Goal: Task Accomplishment & Management: Use online tool/utility

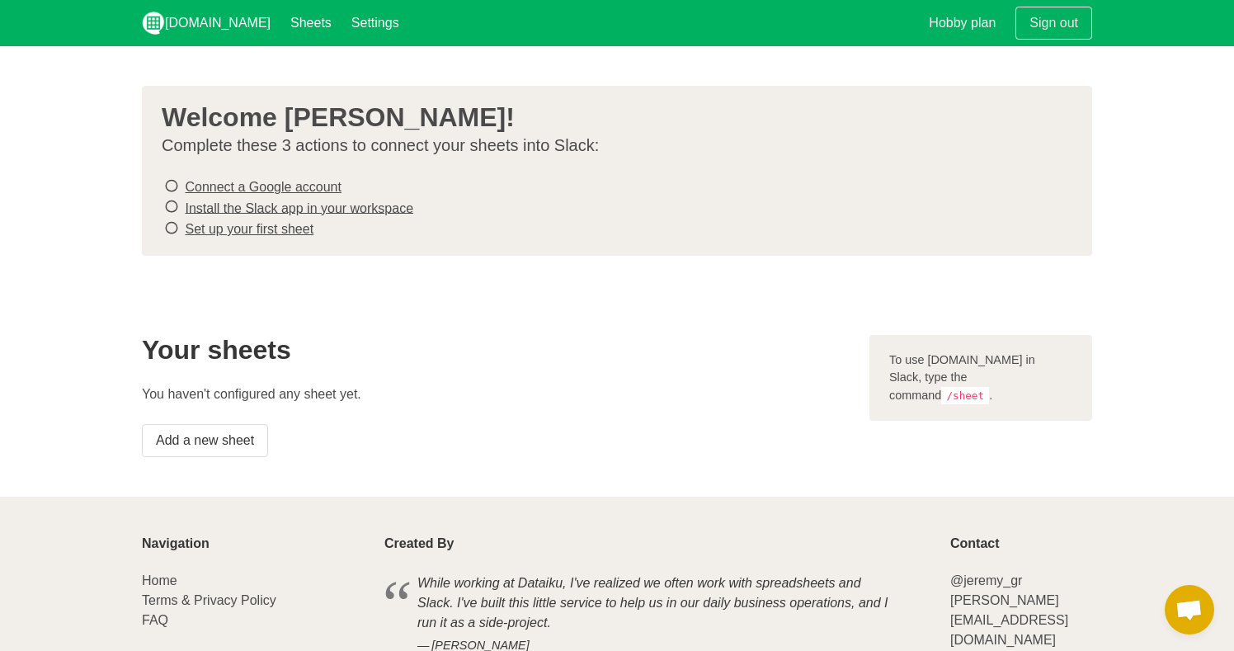
click at [309, 184] on link "Connect a Google account" at bounding box center [263, 187] width 156 height 14
click at [385, 205] on link "Install the Slack app in your workspace" at bounding box center [299, 208] width 229 height 14
click at [301, 224] on link "Set up your first sheet" at bounding box center [249, 229] width 129 height 14
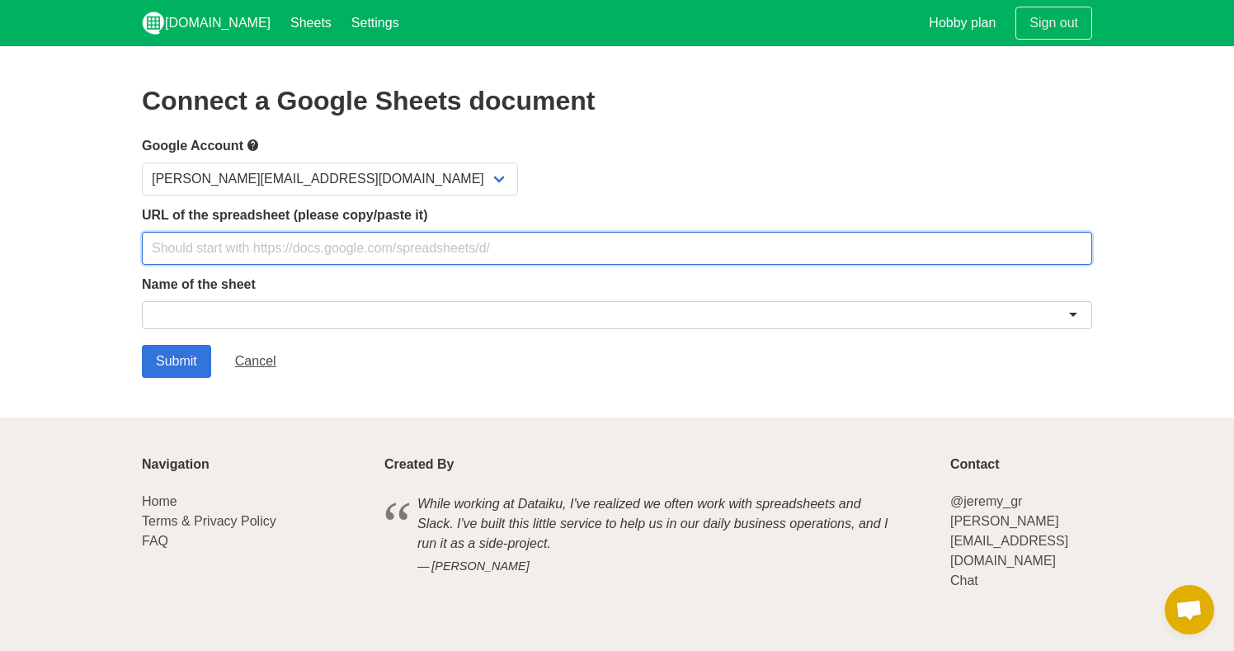
click at [286, 234] on input "text" at bounding box center [617, 248] width 951 height 33
paste input "https://docs.google.com/spreadsheets/d/1QBdCAKgGtepjnqvN0nn1ZWzhe5yKnB0HF7j8hU-…"
type input "https://docs.google.com/spreadsheets/d/1QBdCAKgGtepjnqvN0nn1ZWzhe5yKnB0HF7j8hU-…"
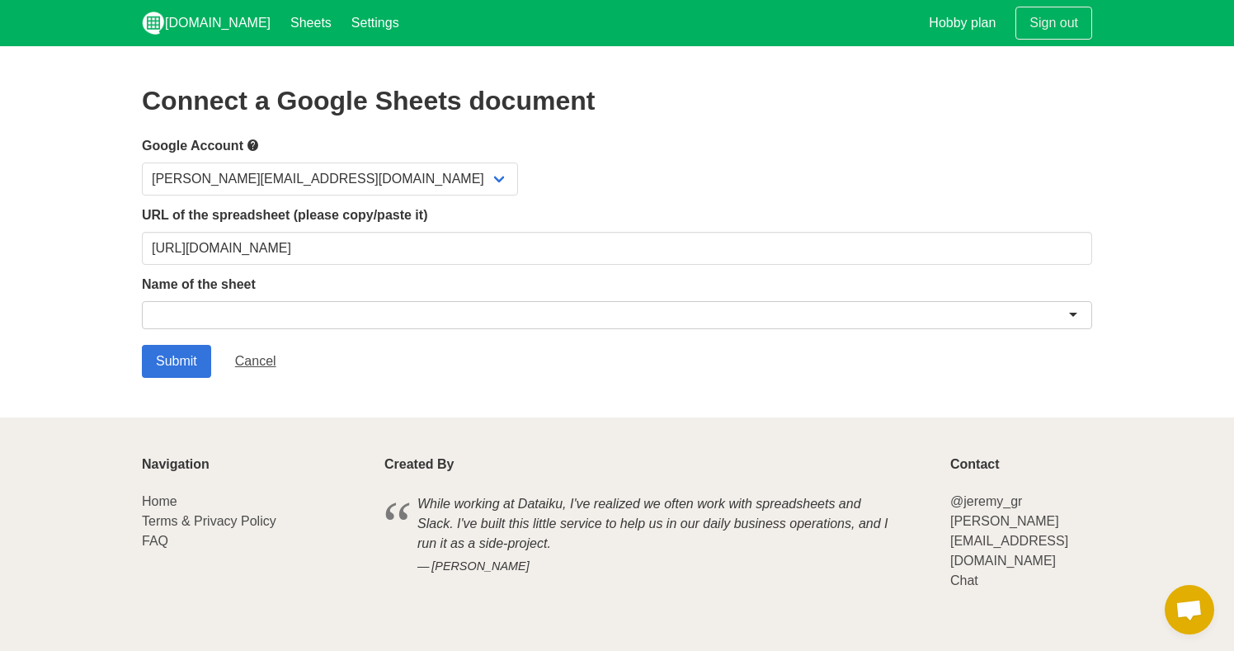
click at [261, 306] on div at bounding box center [617, 315] width 951 height 28
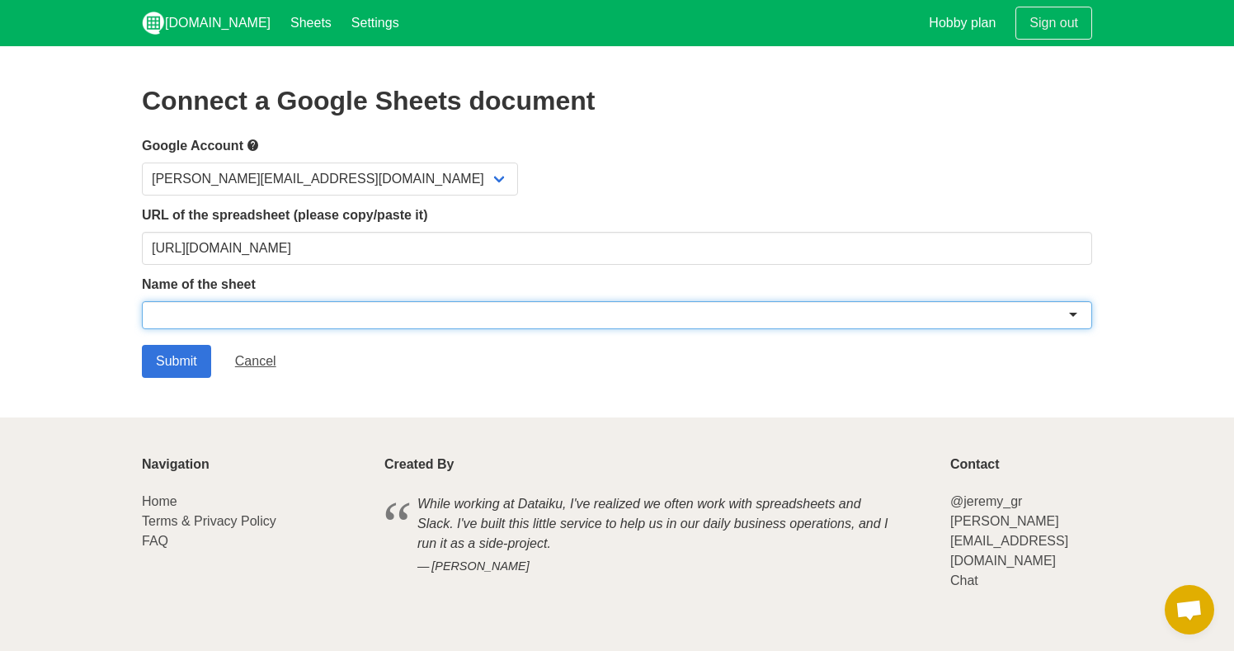
paste input "Meta 7_TortExperts - Performance_Budget_Source Tracker"
type input "Meta 7_TortExperts - Performance_Budget_Source Tracker"
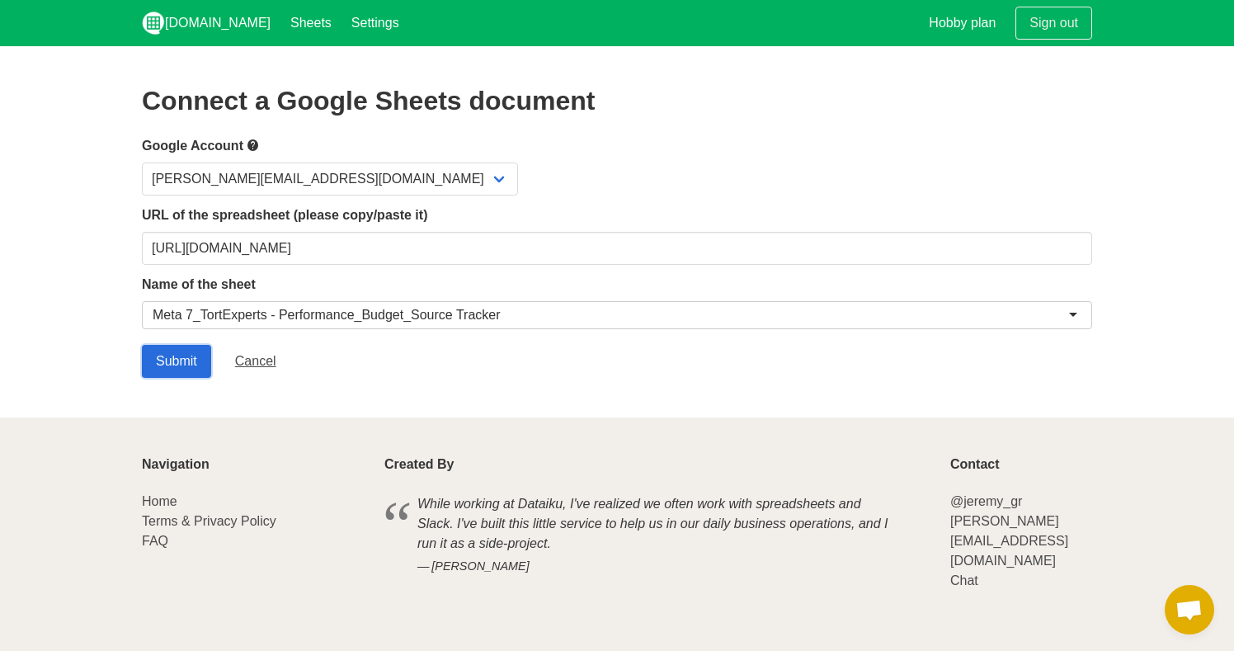
click at [175, 361] on input "Submit" at bounding box center [176, 361] width 69 height 33
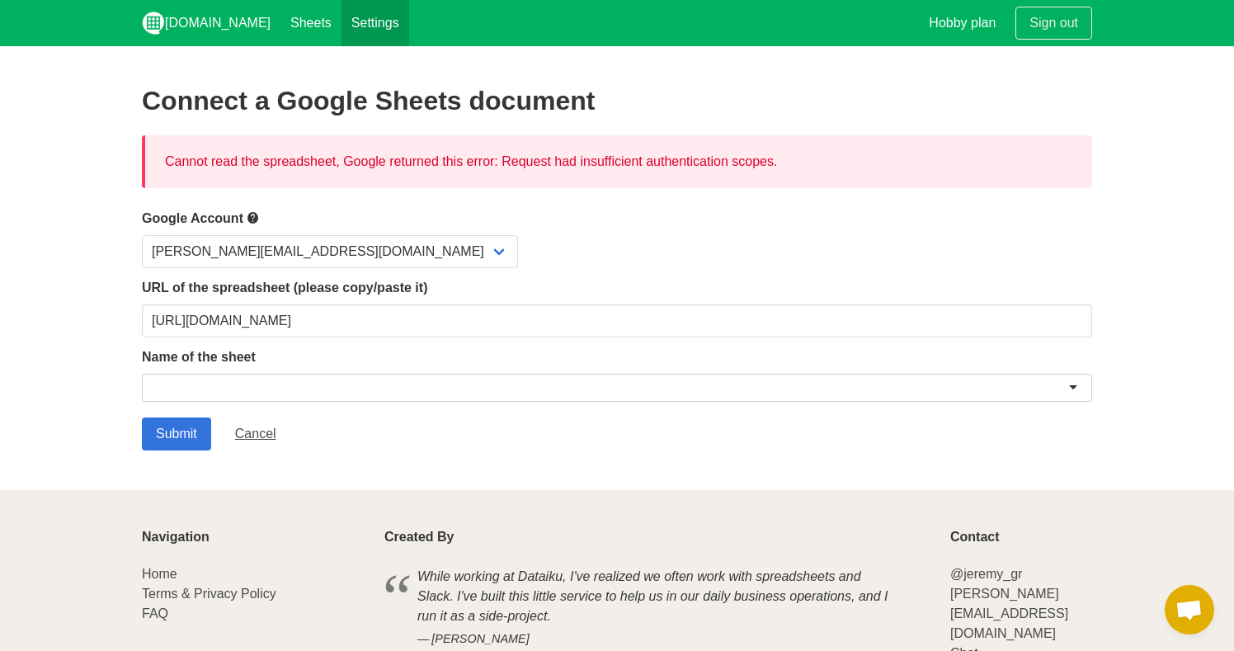
click at [342, 23] on link "Settings" at bounding box center [376, 23] width 68 height 46
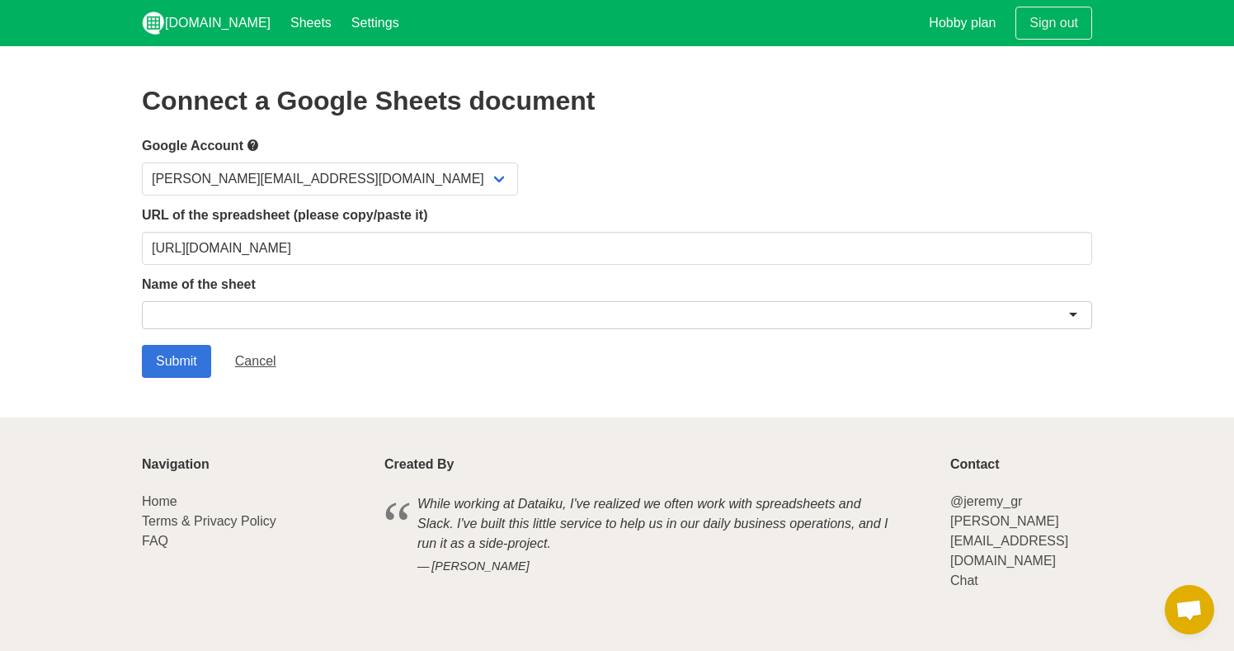
click at [463, 306] on div at bounding box center [617, 315] width 951 height 28
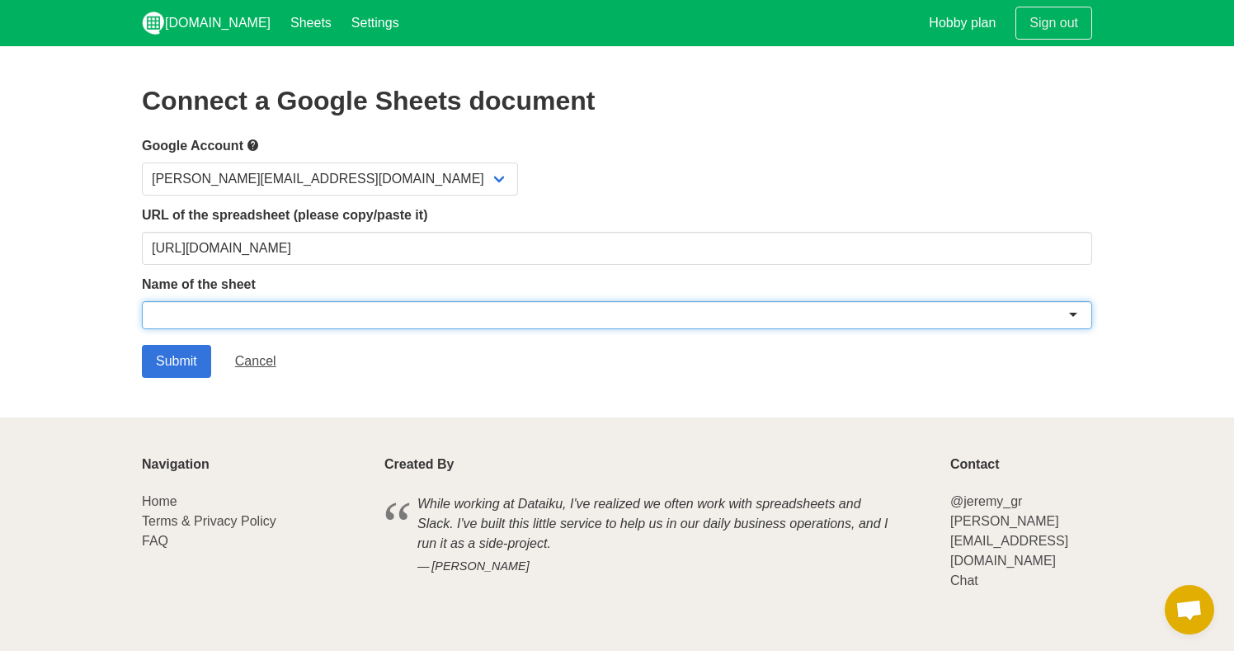
paste input "Meta 7_TortExperts - Performance_Budget_Source Tracker"
type input "Meta 7_TortExperts - Performance_Budget_Source Tracker"
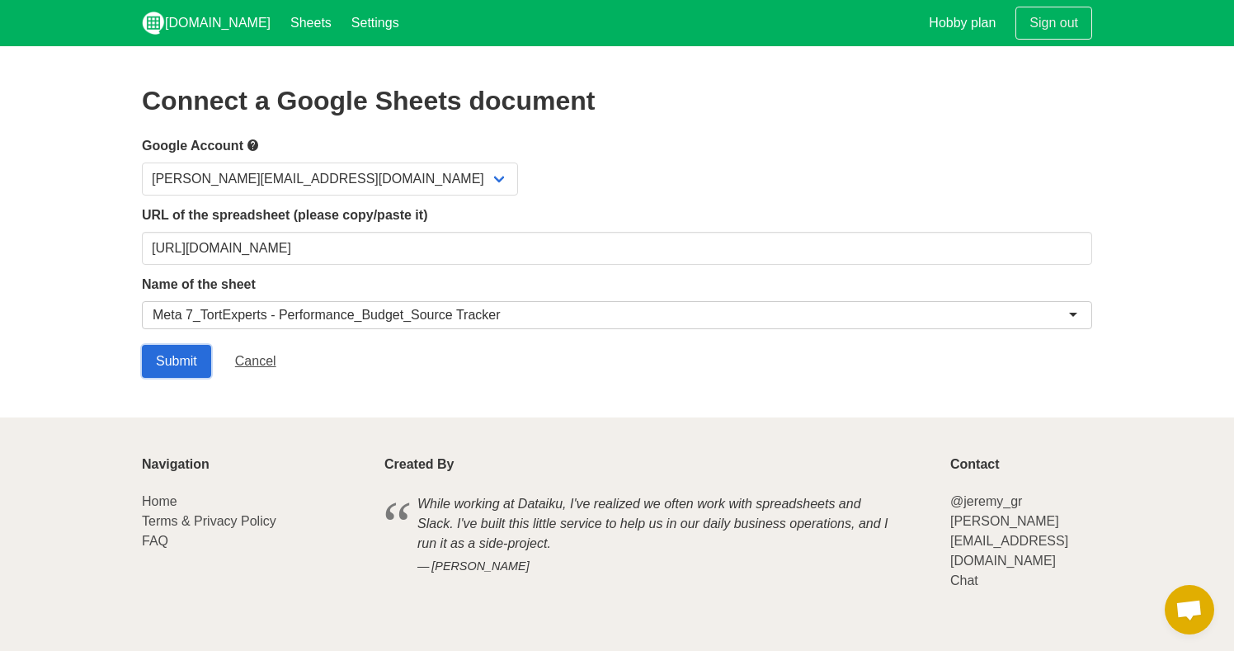
click at [201, 352] on input "Submit" at bounding box center [176, 361] width 69 height 33
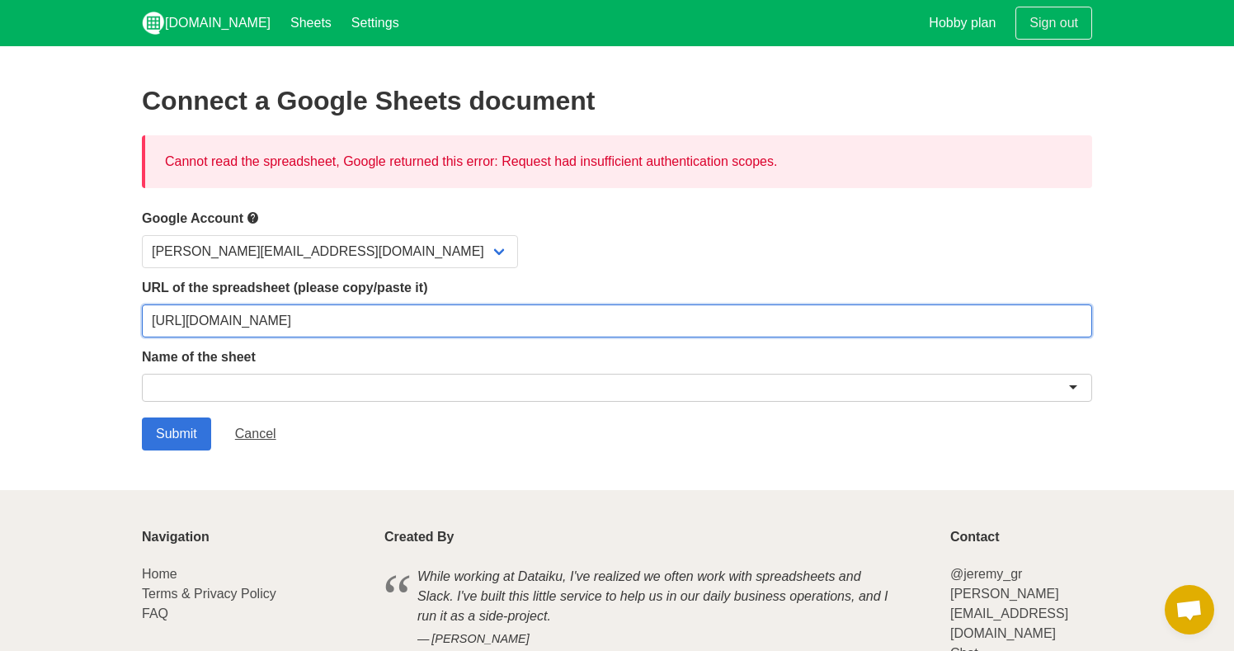
click at [866, 325] on input "[URL][DOMAIN_NAME]" at bounding box center [617, 320] width 951 height 33
drag, startPoint x: 879, startPoint y: 320, endPoint x: 744, endPoint y: 323, distance: 134.5
click at [744, 323] on input "[URL][DOMAIN_NAME]" at bounding box center [617, 320] width 951 height 33
type input "[URL][DOMAIN_NAME]"
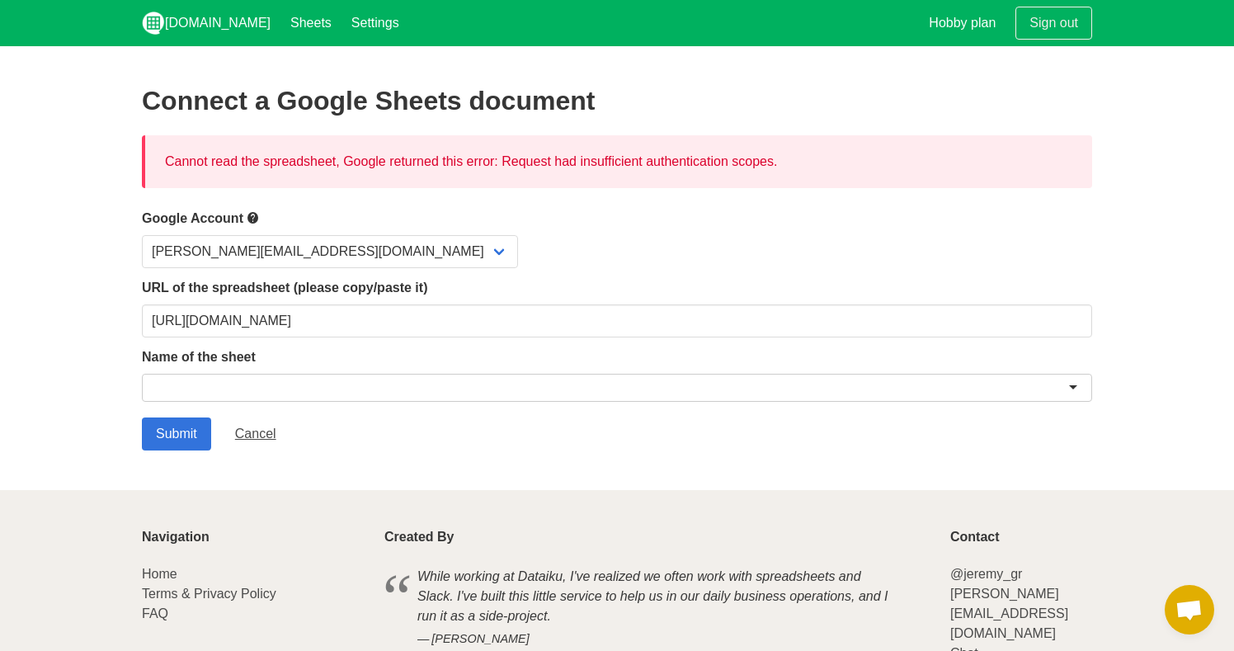
click at [448, 421] on div "Submit Cancel" at bounding box center [617, 434] width 951 height 33
click at [418, 380] on div at bounding box center [617, 388] width 951 height 28
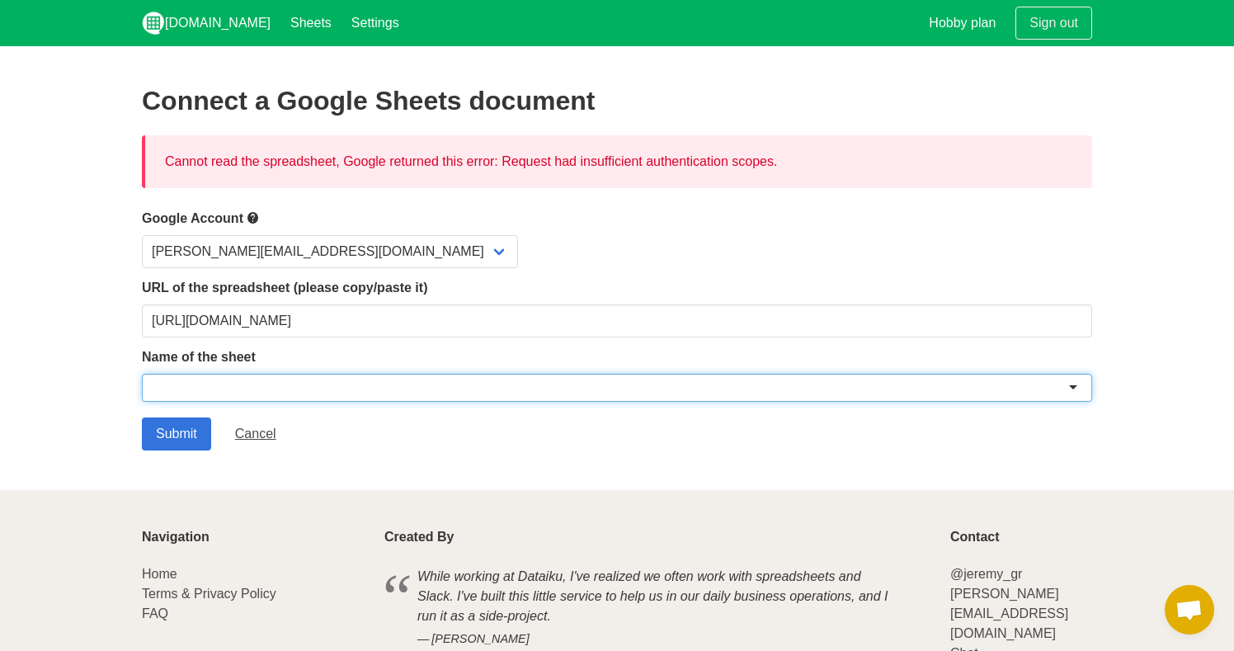
paste input "Meta 7_TortExperts - Performance_Budget_Source Tracker"
type input "Meta 7_TortExperts - Performance_Budget_Source Tracker"
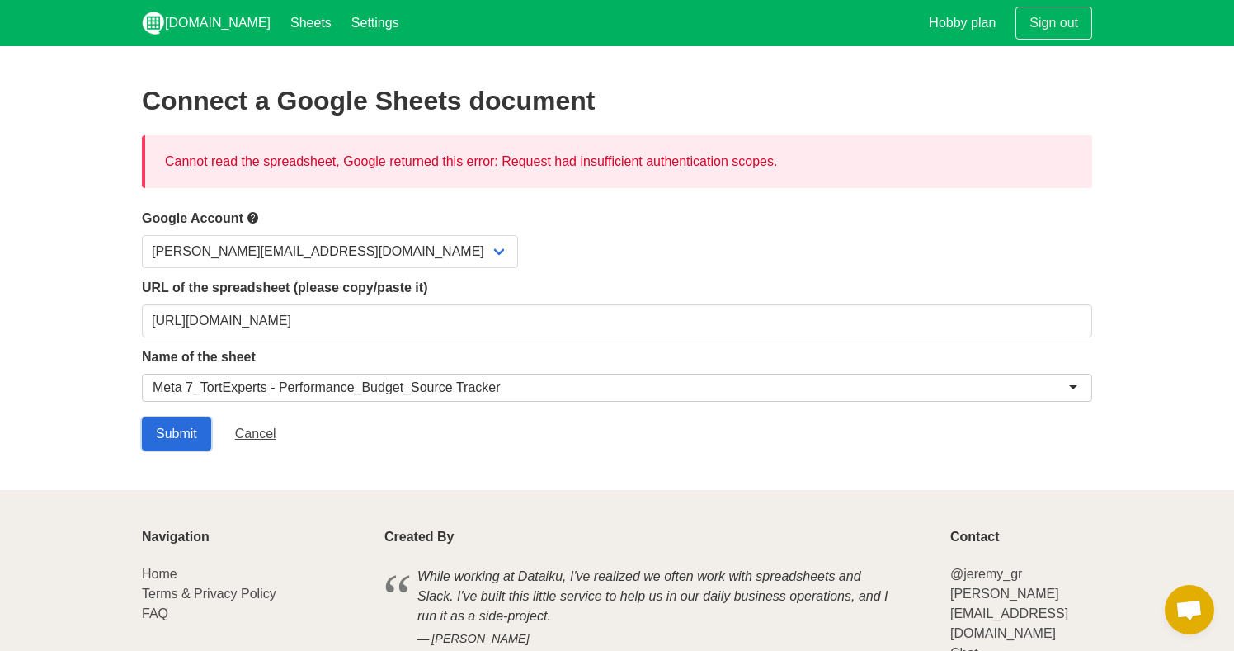
click at [186, 426] on input "Submit" at bounding box center [176, 434] width 69 height 33
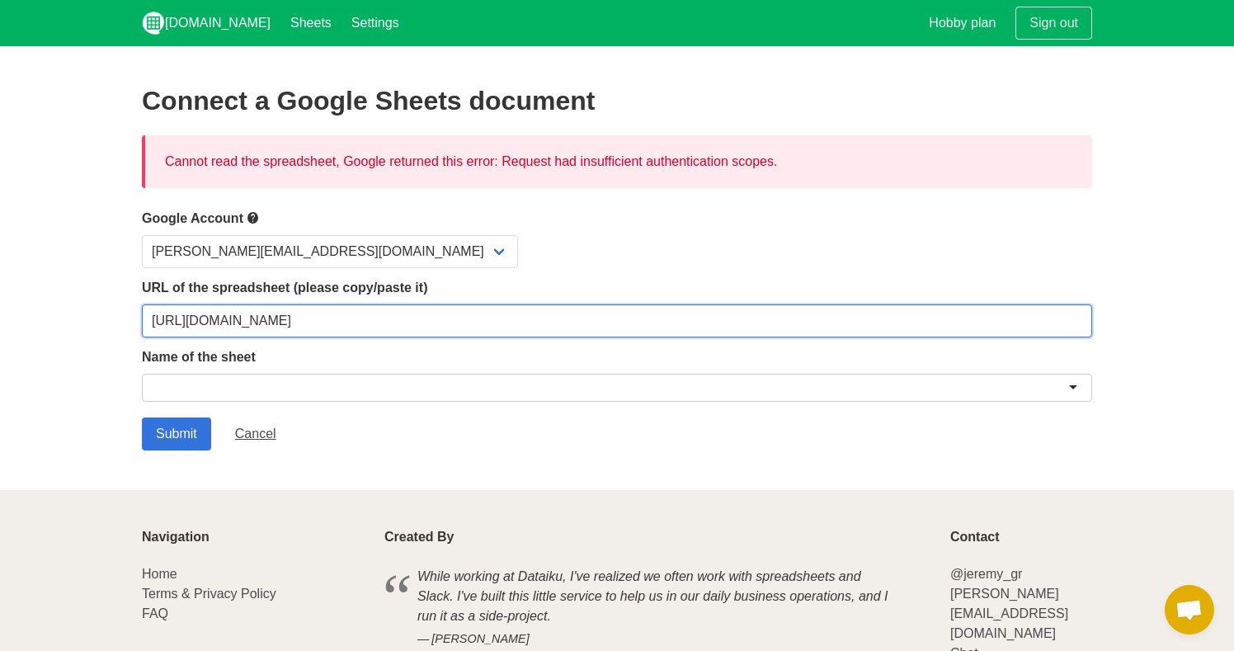
click at [323, 321] on input "https://docs.google.com/spreadsheets/d/1QBdCAKgGtepjnqvN0nn1ZWzhe5yKnB0HF7j8hU-…" at bounding box center [617, 320] width 951 height 33
paste input "edit?usp=sharing"
type input "[URL][DOMAIN_NAME]"
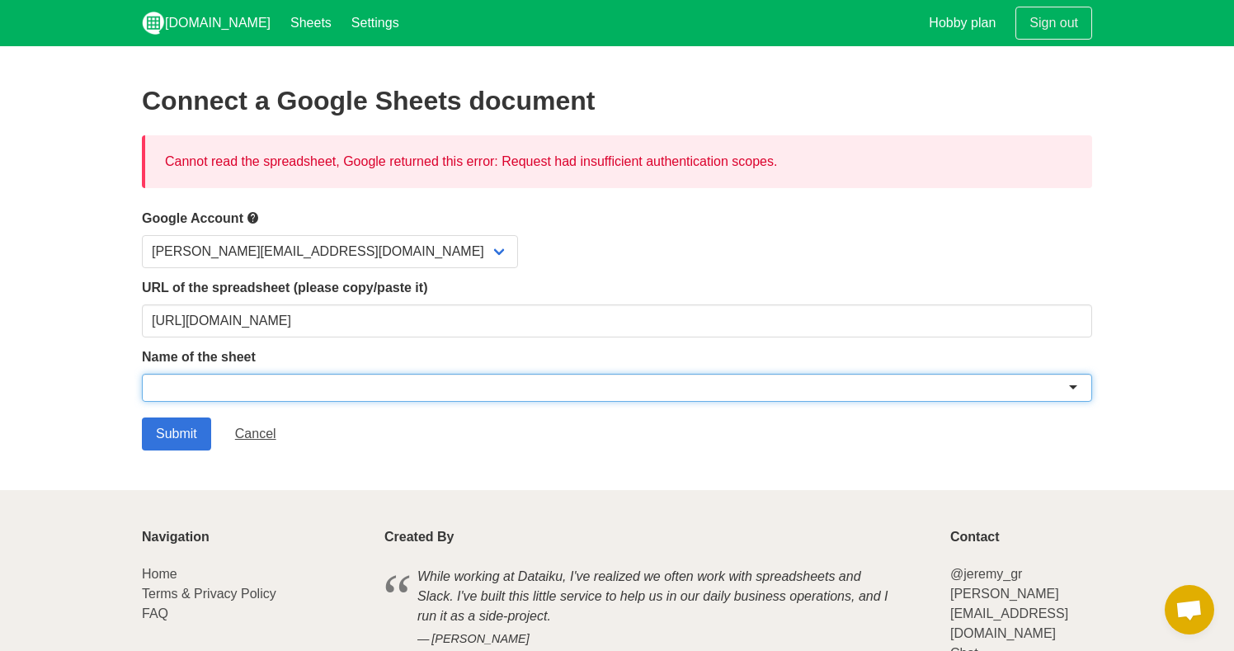
click at [300, 381] on div at bounding box center [617, 388] width 951 height 28
click at [302, 382] on div at bounding box center [617, 388] width 951 height 28
paste input "Meta 7_TortExperts - Performance_Budget_Source Tracker"
type input "Meta 7_TortExperts - Performance_Budget_Source Tracker"
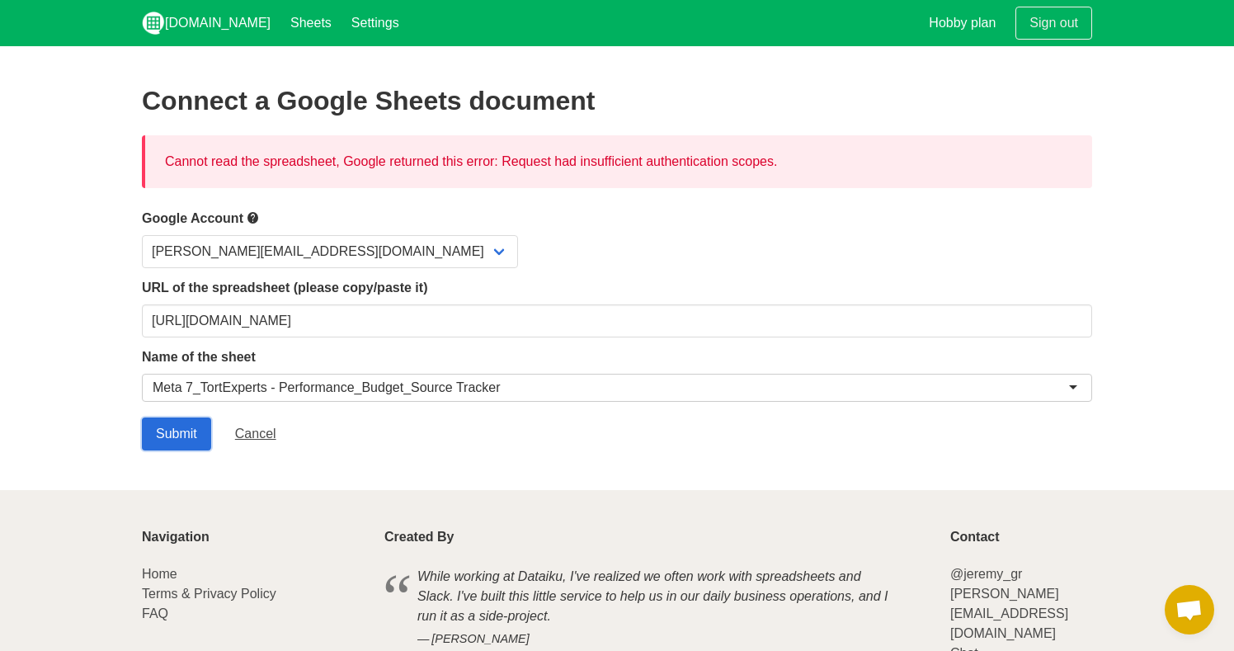
click at [195, 435] on input "Submit" at bounding box center [176, 434] width 69 height 33
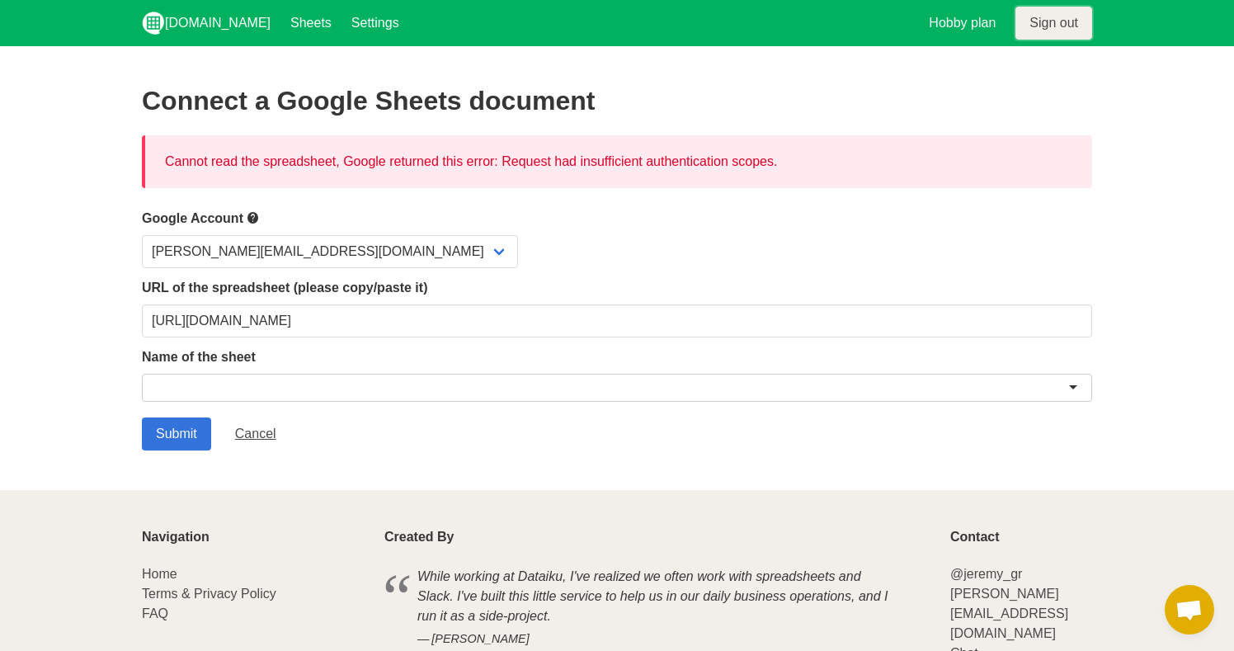
click at [1033, 34] on link "Sign out" at bounding box center [1054, 23] width 77 height 33
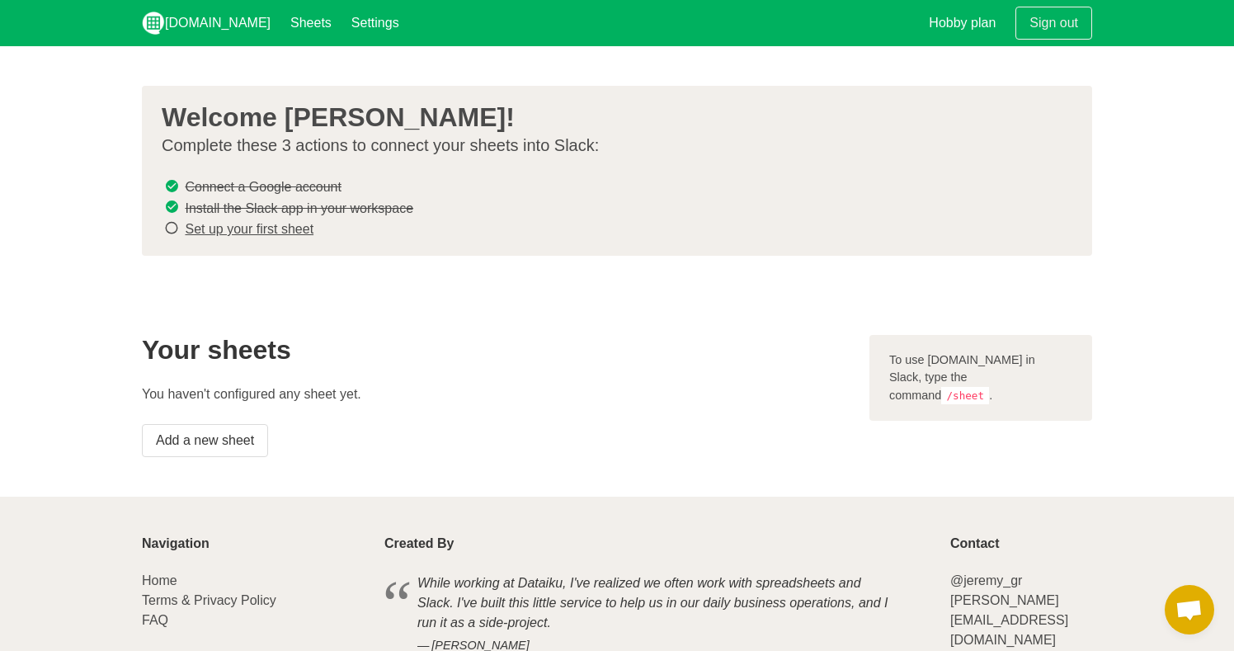
click at [281, 228] on link "Set up your first sheet" at bounding box center [249, 229] width 129 height 14
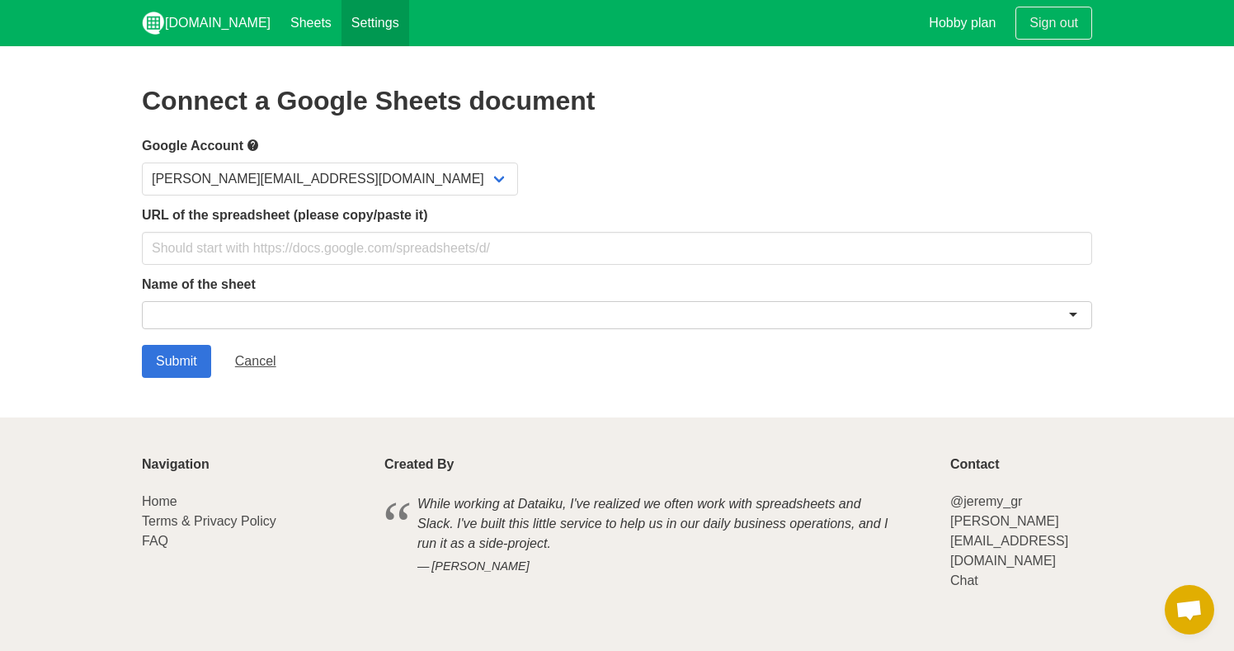
click at [342, 29] on link "Settings" at bounding box center [376, 23] width 68 height 46
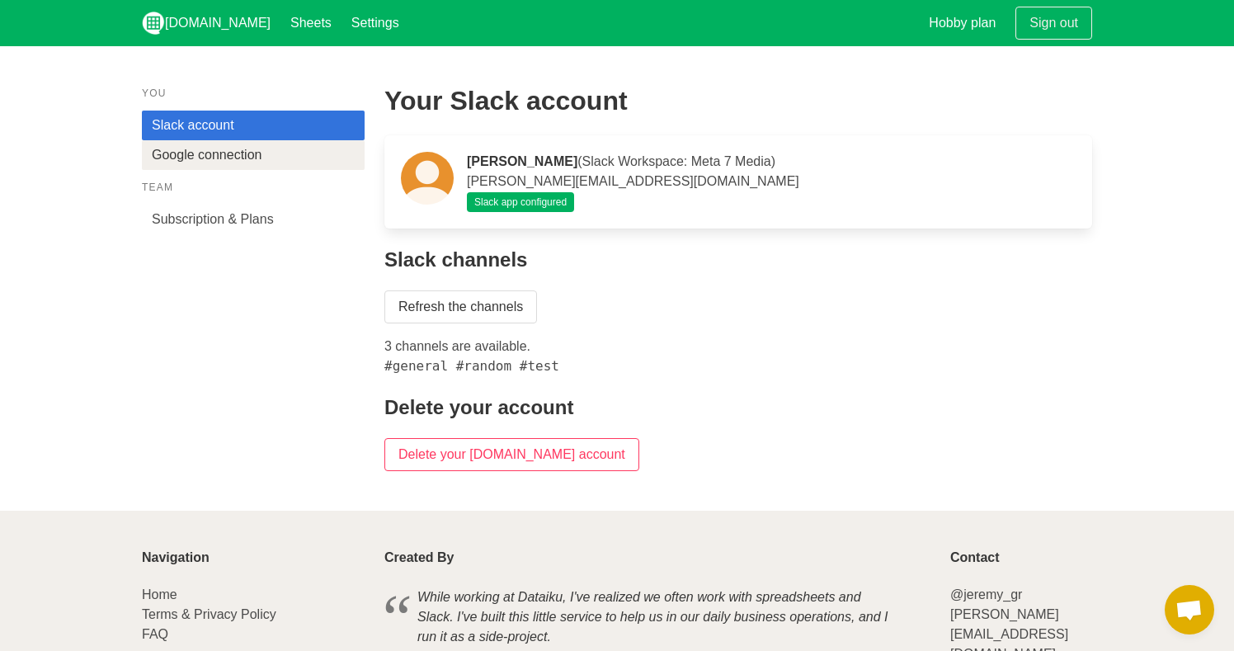
click at [295, 148] on link "Google connection" at bounding box center [253, 155] width 223 height 30
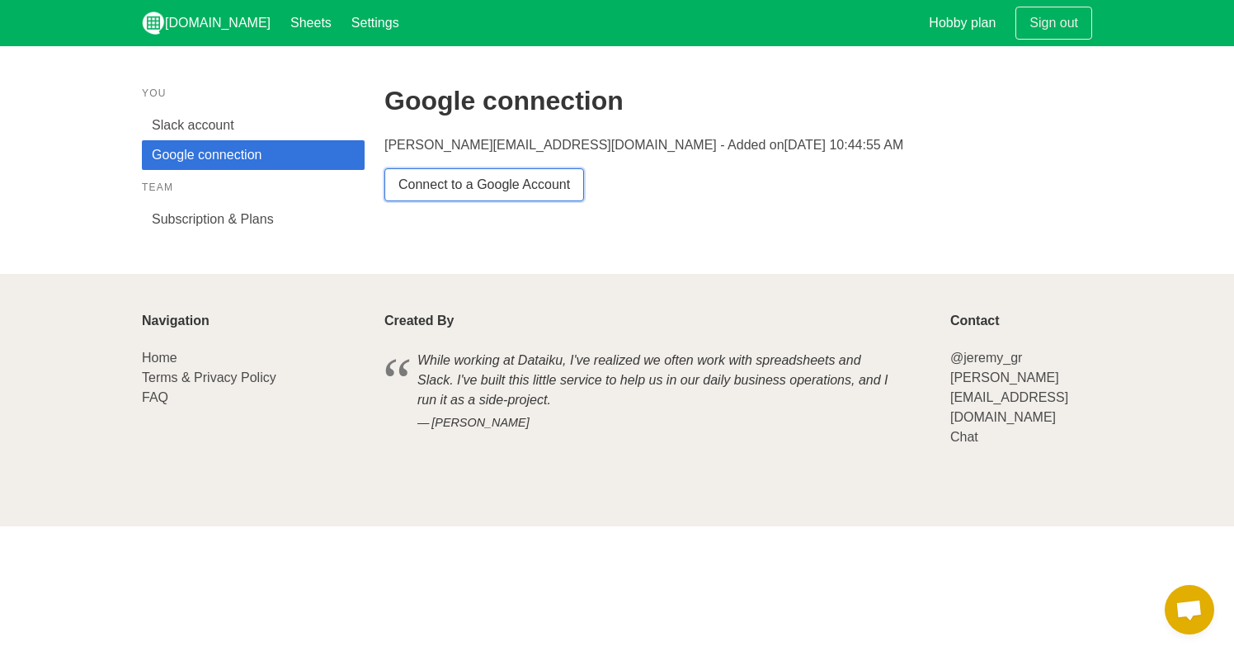
click at [458, 180] on link "Connect to a Google Account" at bounding box center [485, 184] width 200 height 33
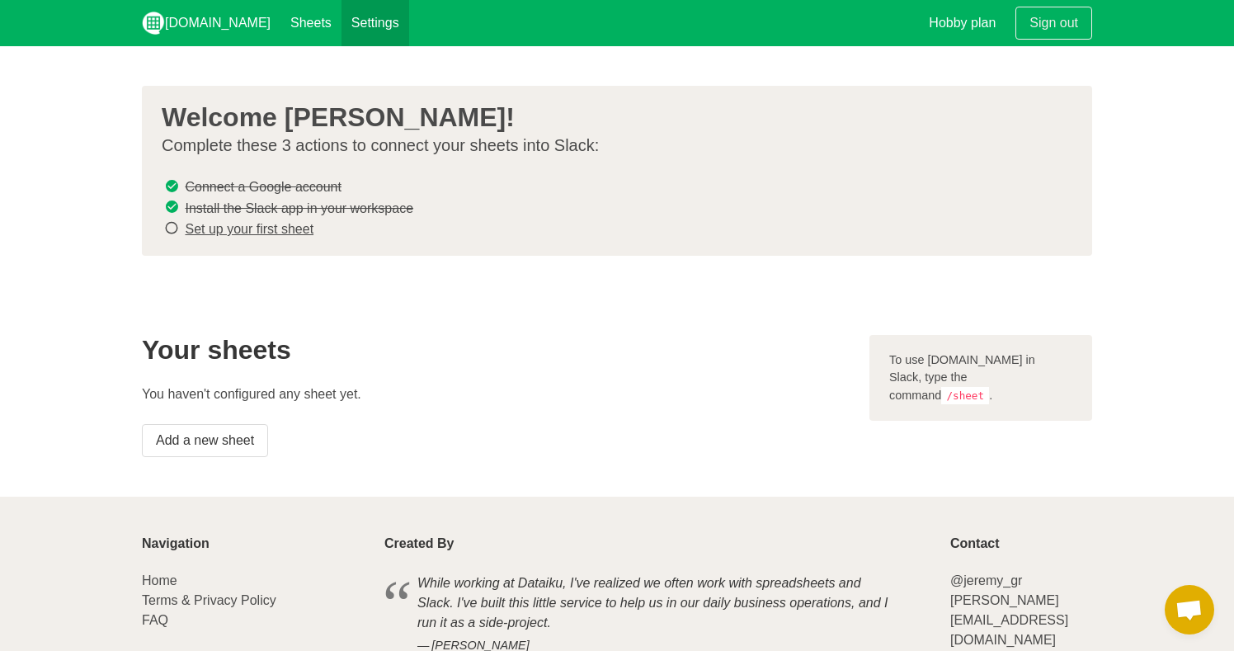
click at [358, 14] on link "Settings" at bounding box center [376, 23] width 68 height 46
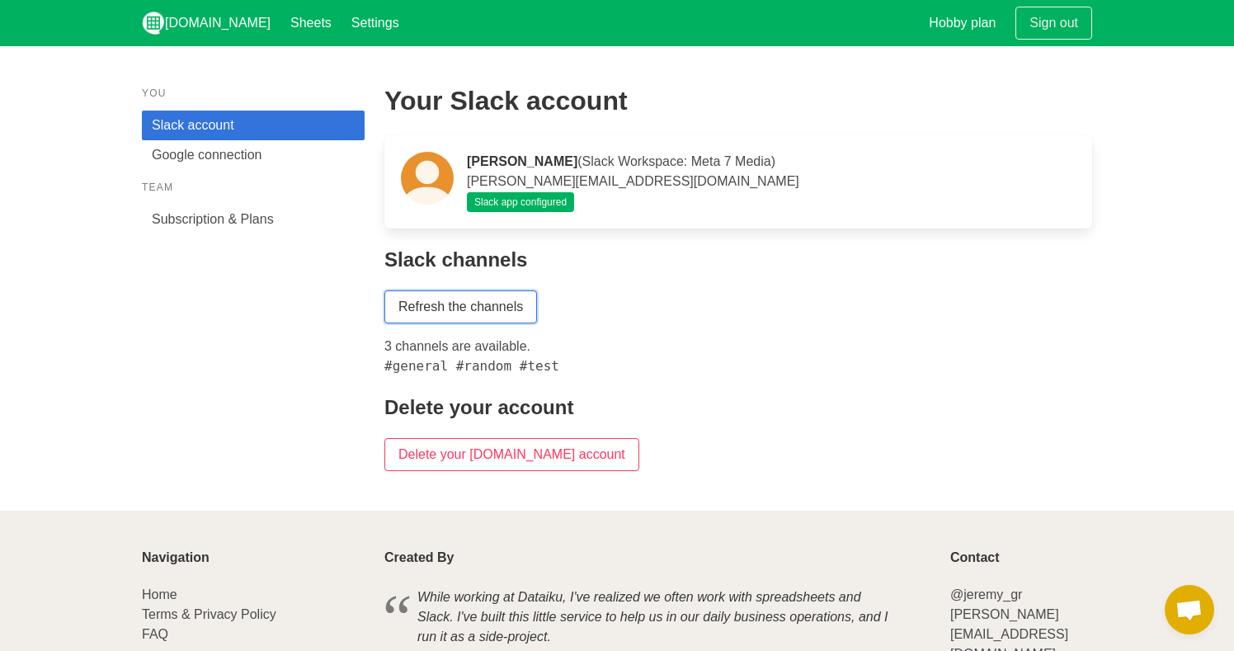
click at [502, 314] on link "Refresh the channels" at bounding box center [461, 306] width 153 height 33
click at [286, 161] on link "Google connection" at bounding box center [253, 155] width 223 height 30
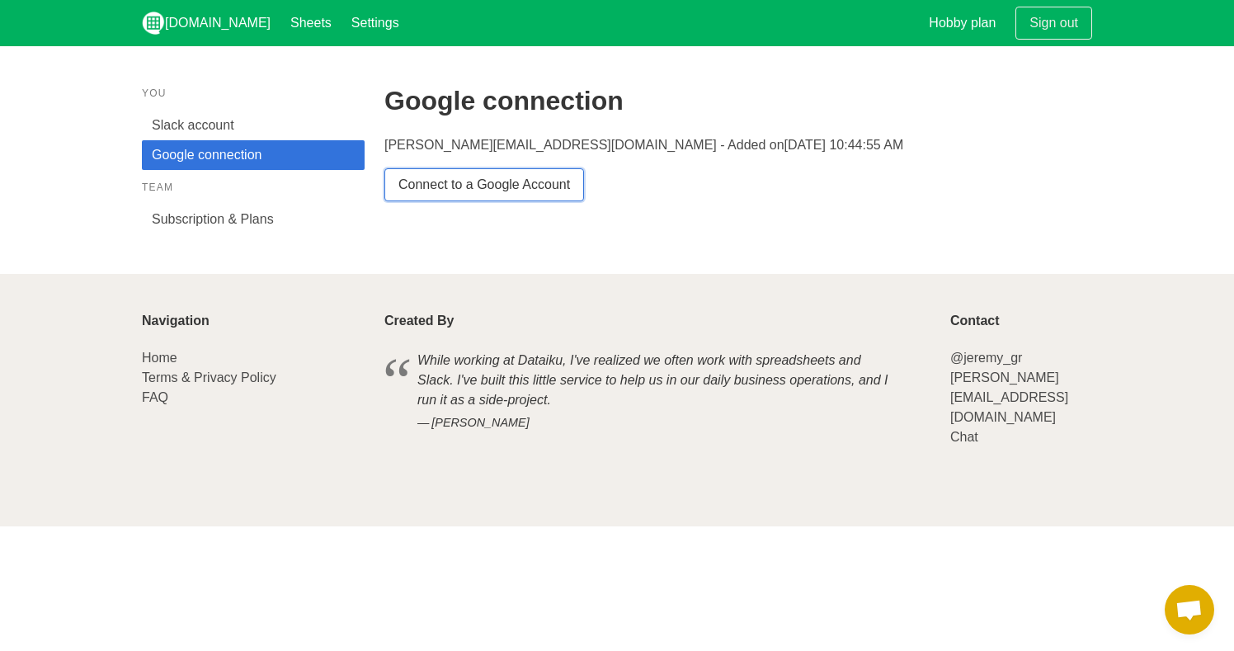
click at [422, 188] on link "Connect to a Google Account" at bounding box center [485, 184] width 200 height 33
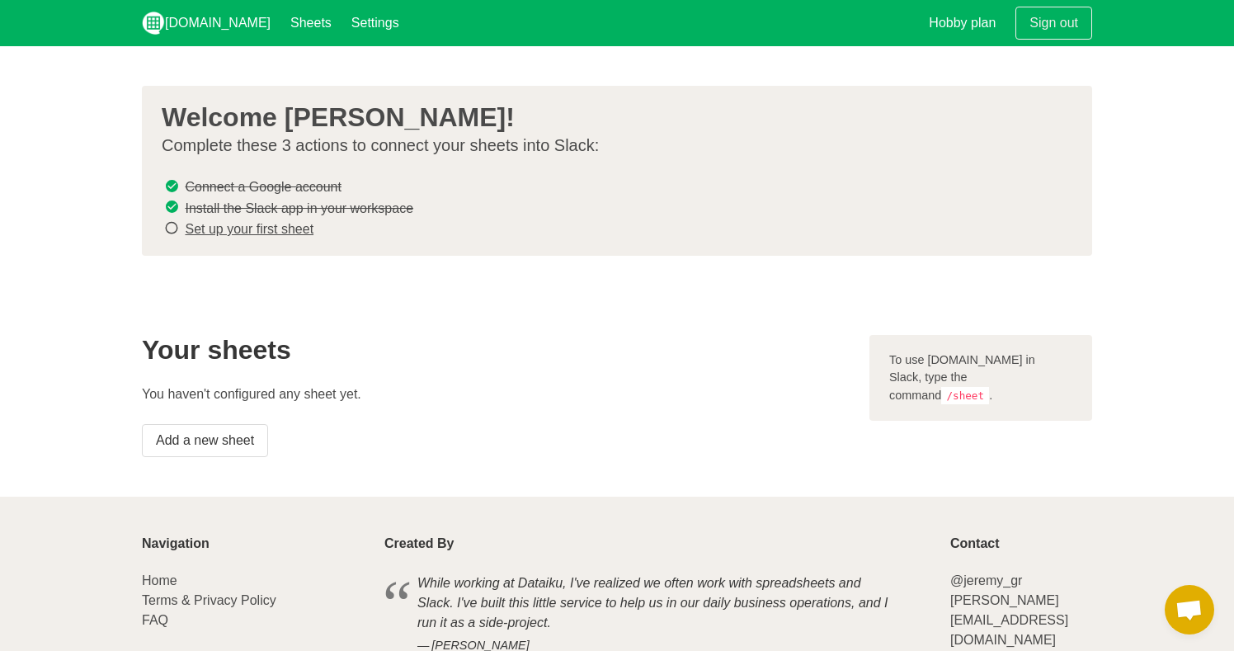
click at [292, 230] on link "Set up your first sheet" at bounding box center [249, 229] width 129 height 14
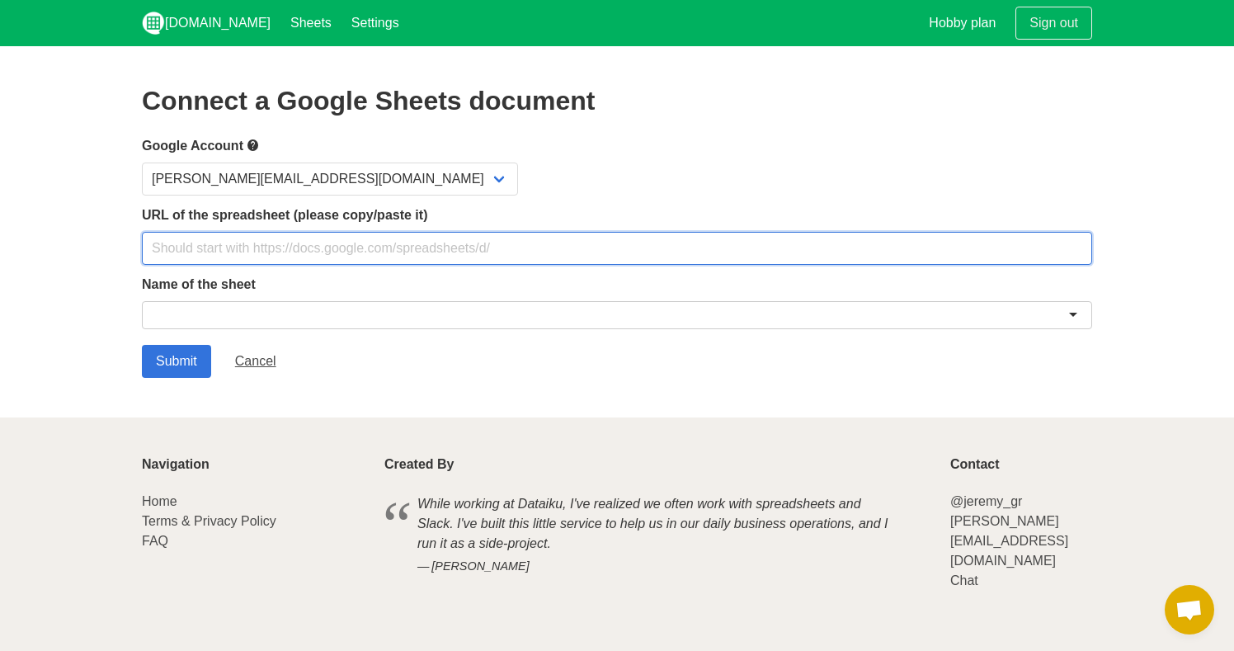
click at [299, 253] on input "text" at bounding box center [617, 248] width 951 height 33
paste input "[URL][DOMAIN_NAME]"
type input "[URL][DOMAIN_NAME]"
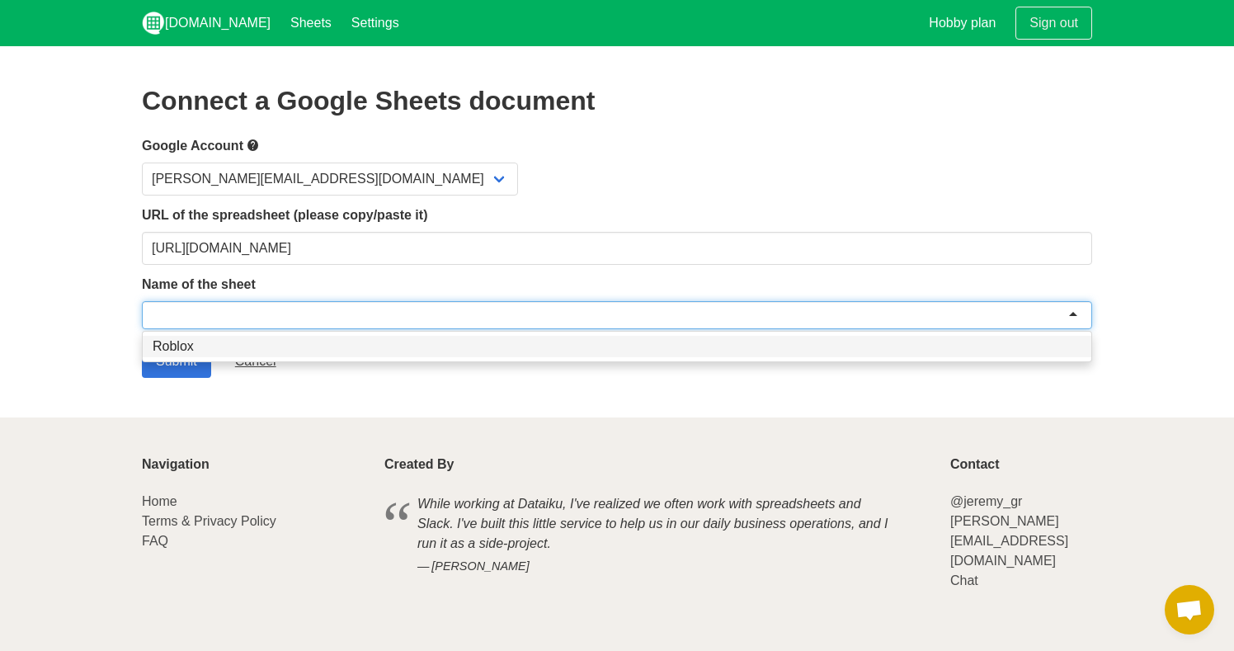
paste input "Meta 7_TortExperts - Performance_Budget_Source Tracker"
type input "Meta 7_TortExperts - Performance_Budget_Source Tracker"
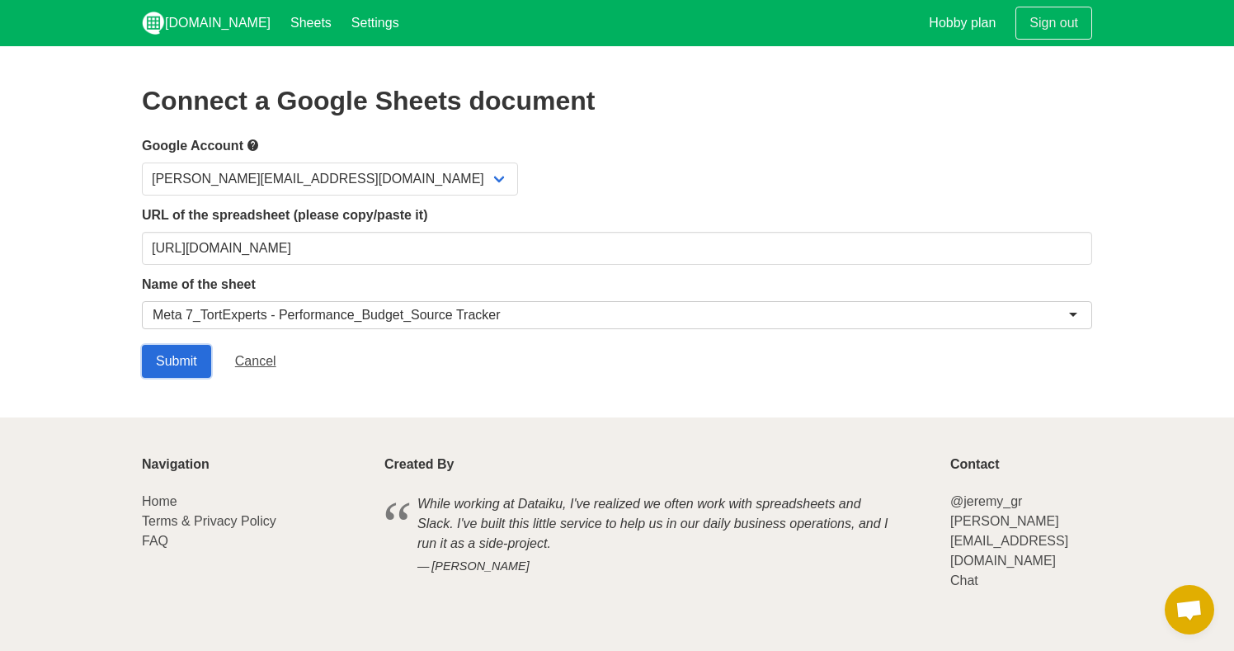
click at [181, 355] on input "Submit" at bounding box center [176, 361] width 69 height 33
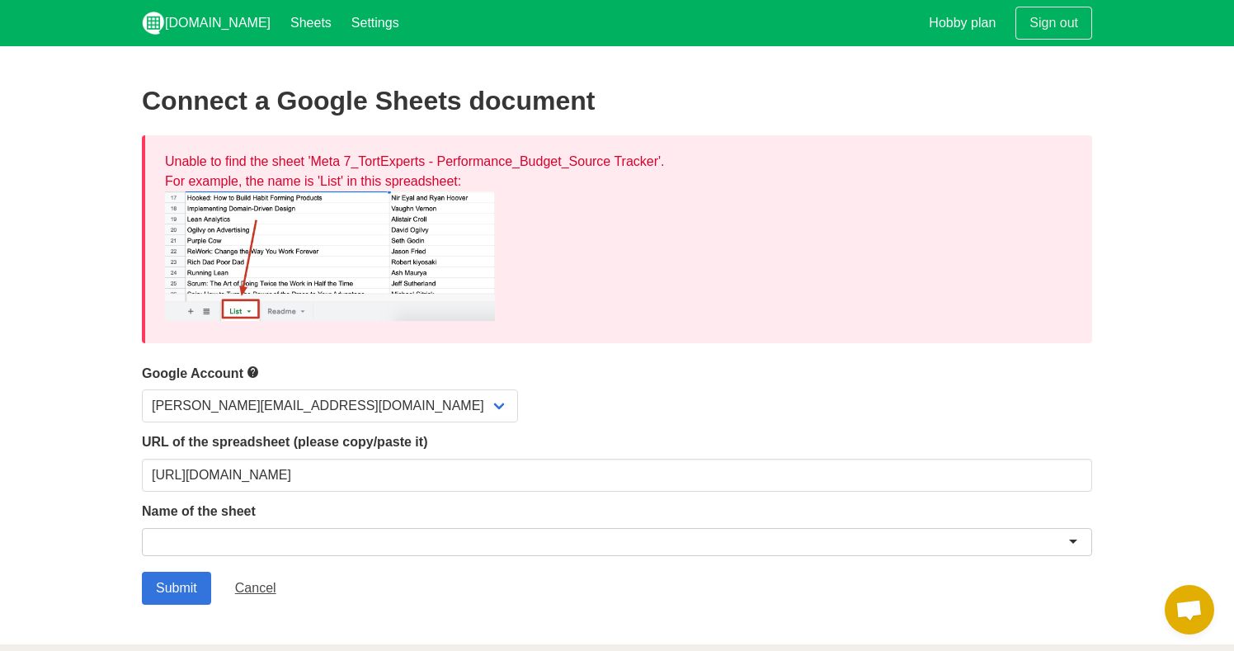
click at [238, 542] on div at bounding box center [617, 542] width 951 height 28
click at [184, 583] on input "Submit" at bounding box center [176, 588] width 69 height 33
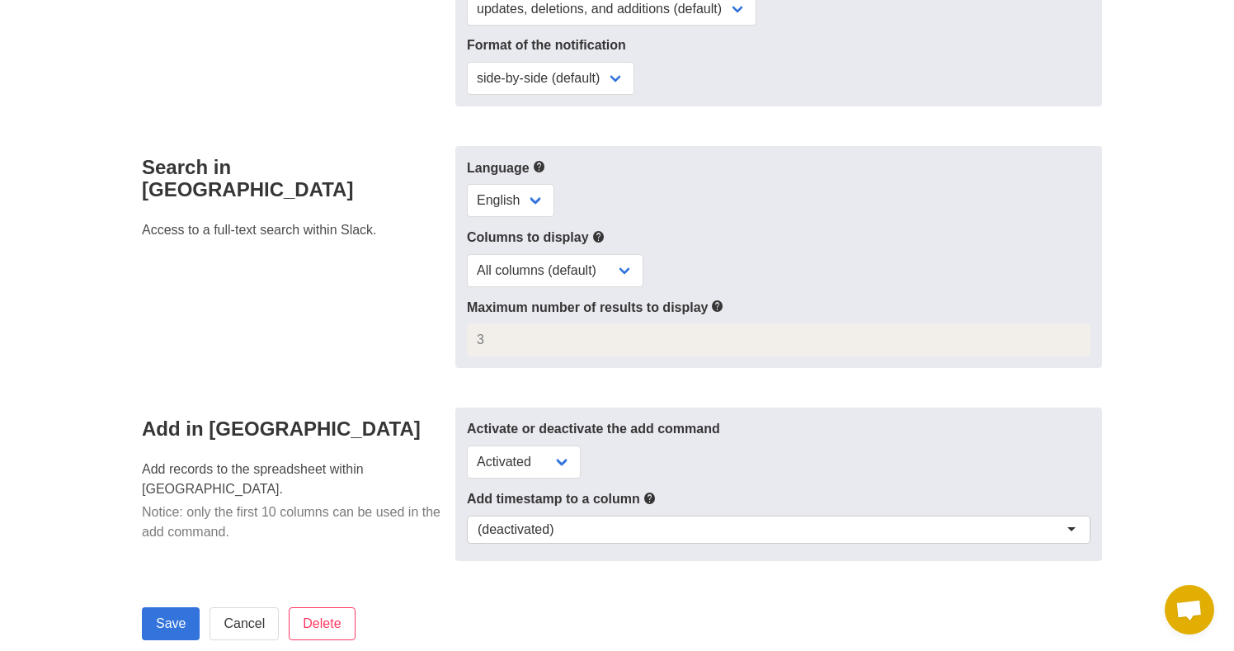
scroll to position [869, 0]
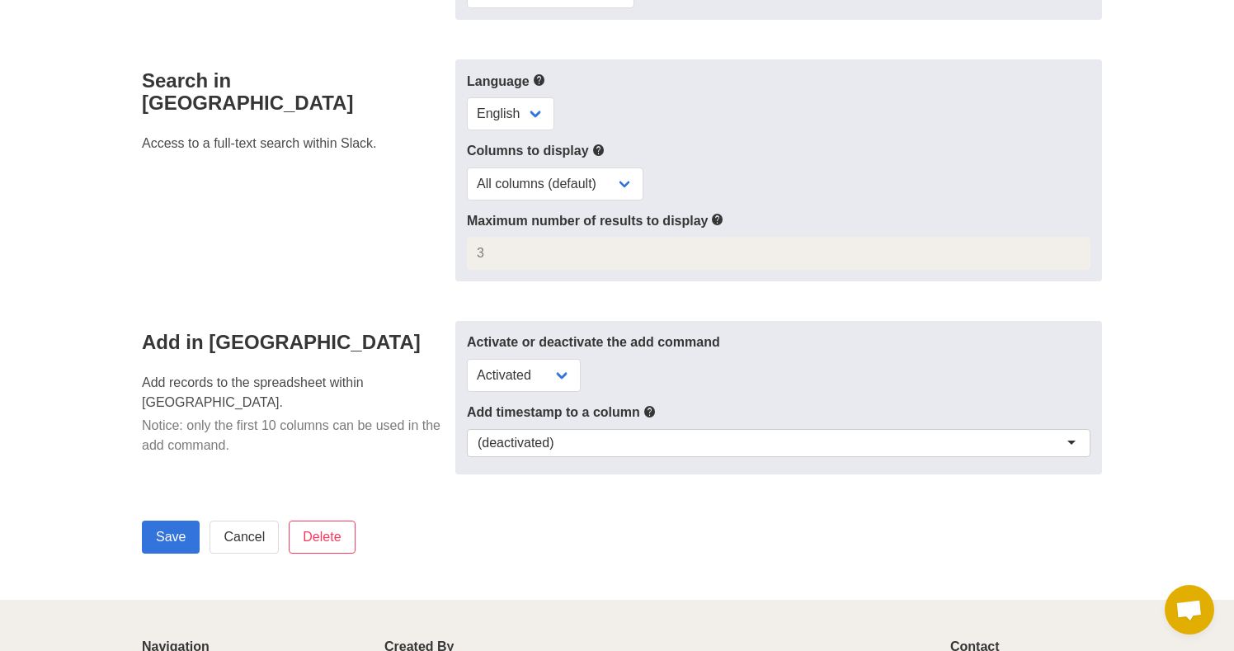
click at [565, 450] on div "(deactivated)" at bounding box center [779, 443] width 624 height 28
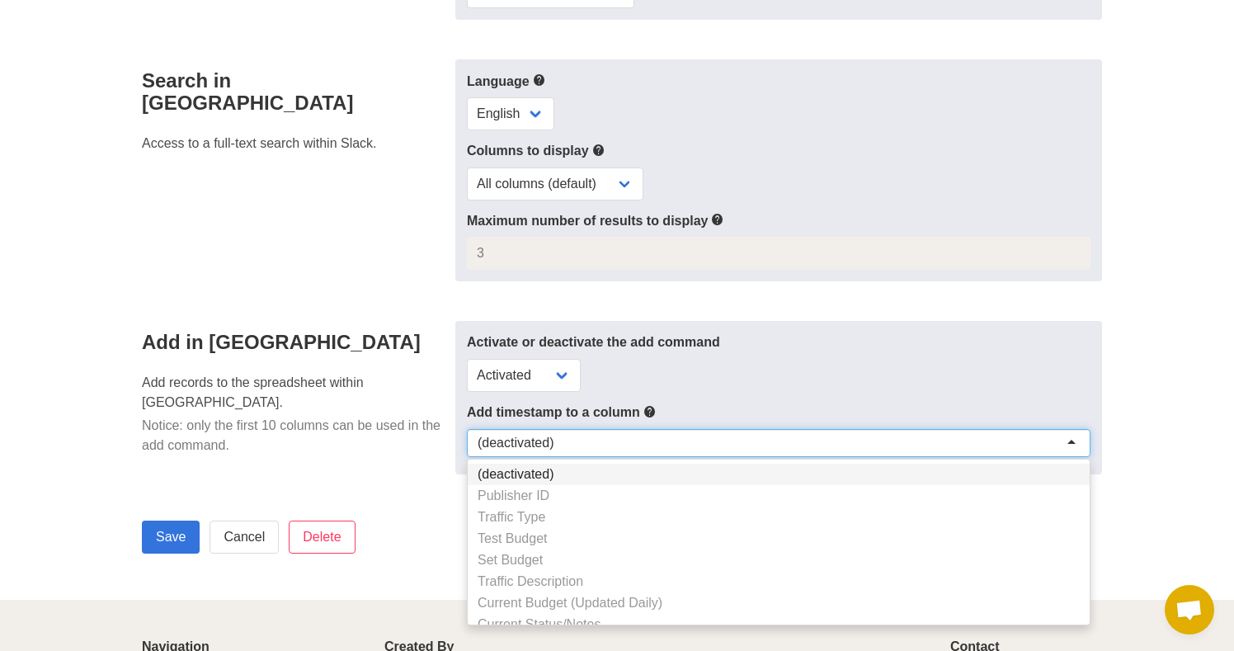
click at [366, 271] on div "Search in Slack Access to a full-text search within Slack." at bounding box center [293, 170] width 323 height 223
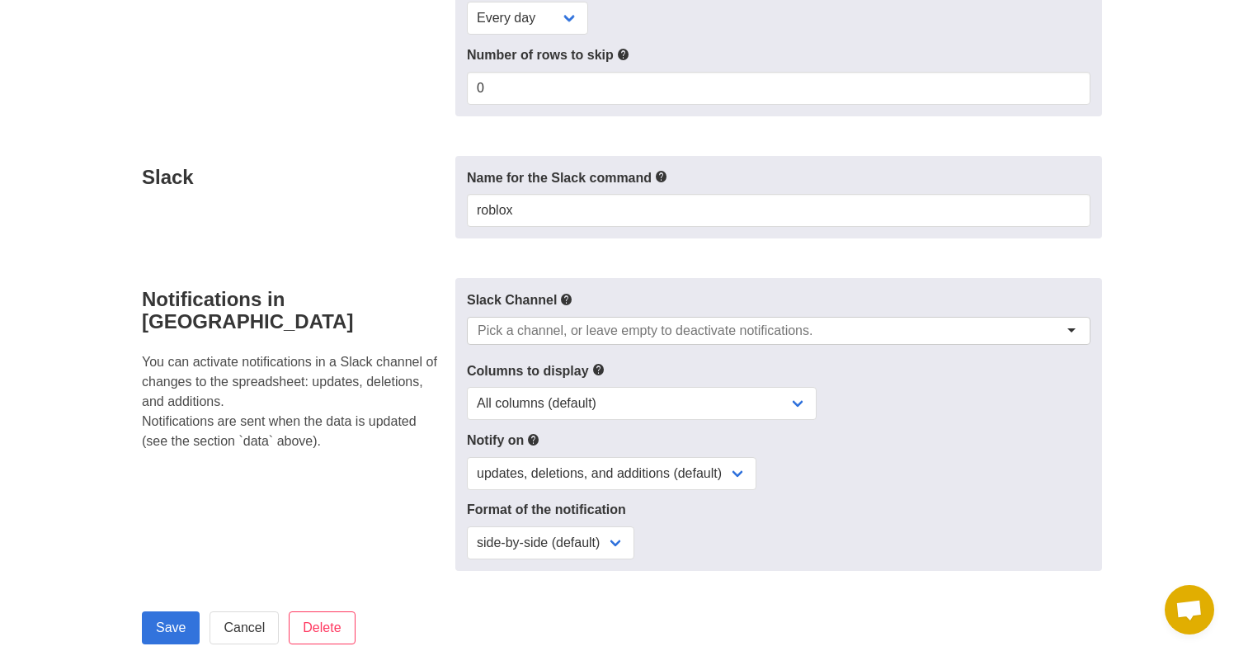
scroll to position [330, 0]
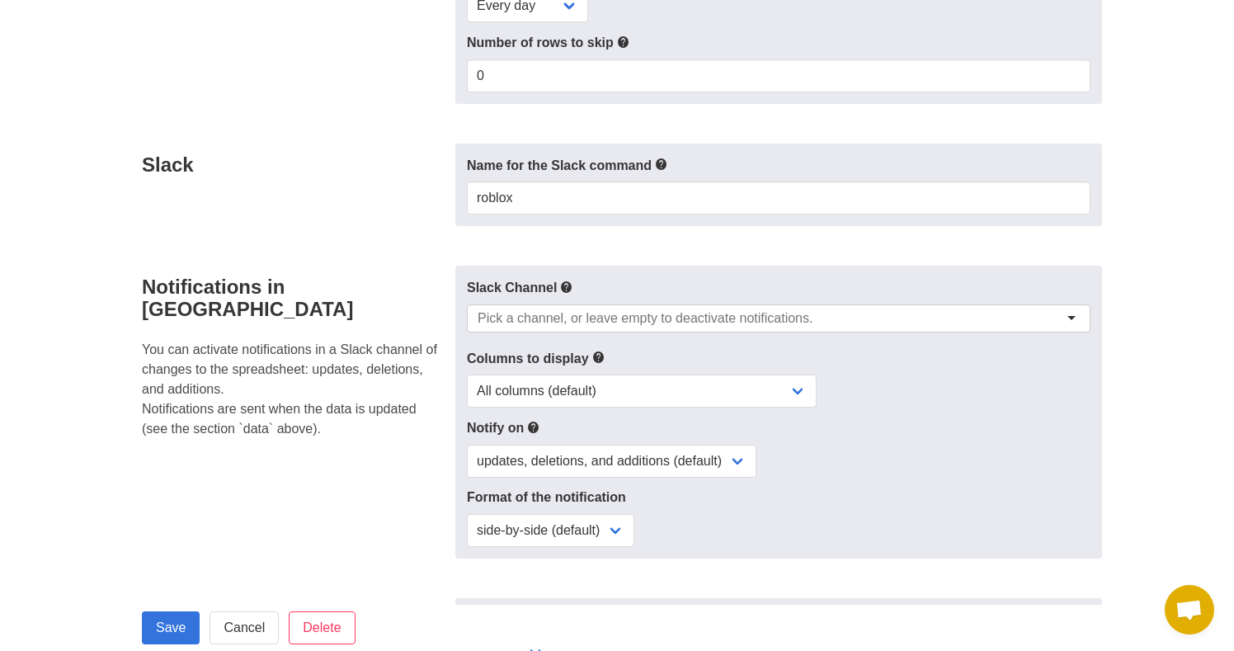
click at [648, 314] on input "select-one" at bounding box center [651, 318] width 347 height 17
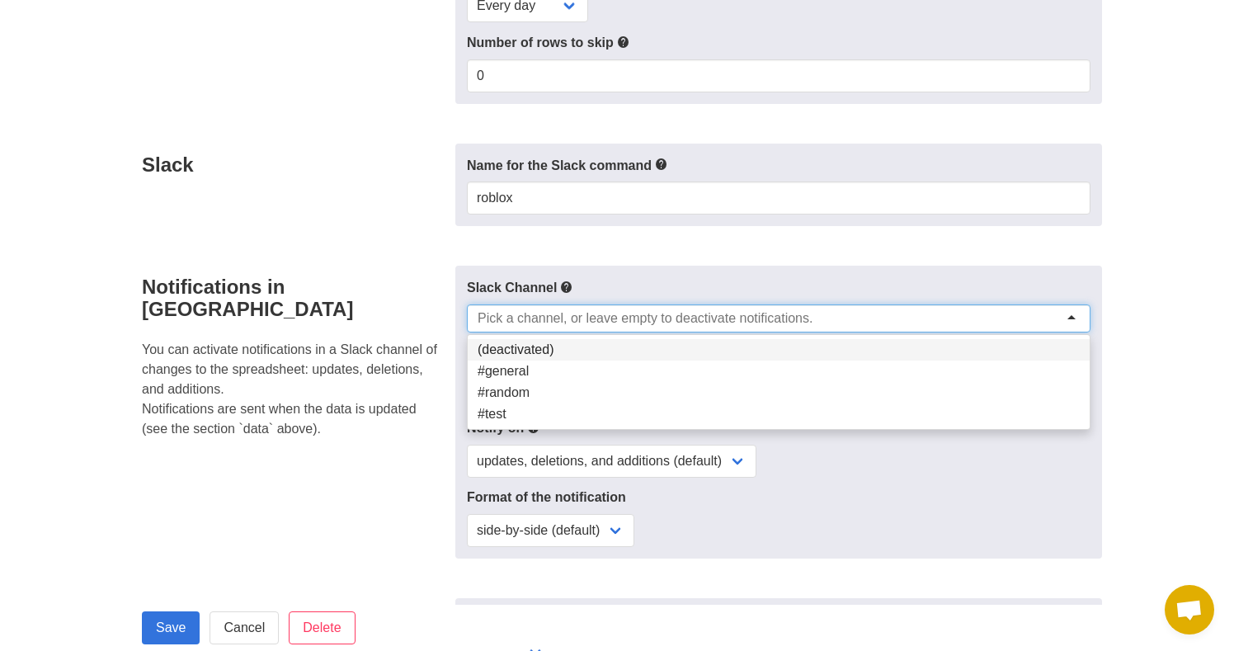
click at [413, 239] on form "Data Configure the shape of the imported data from the spreadsheet, and the fre…" at bounding box center [617, 458] width 951 height 1281
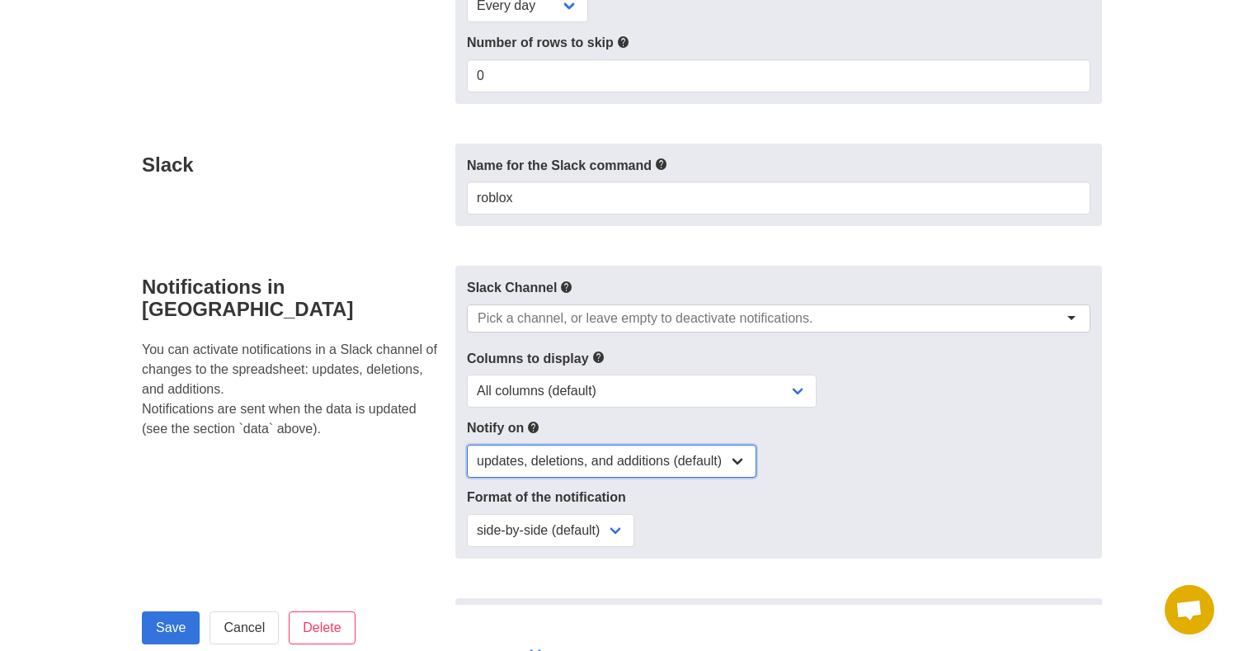
click at [589, 462] on select "updates, deletions, and additions (default) updates only updates and additions …" at bounding box center [612, 461] width 290 height 33
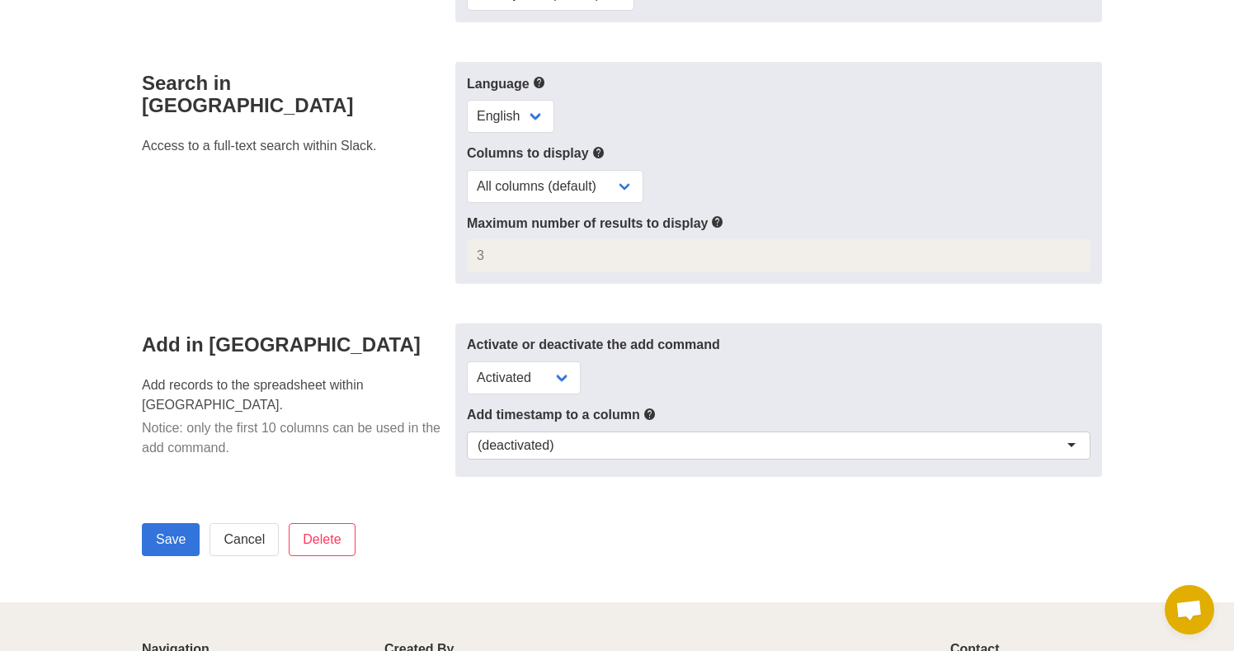
scroll to position [1051, 0]
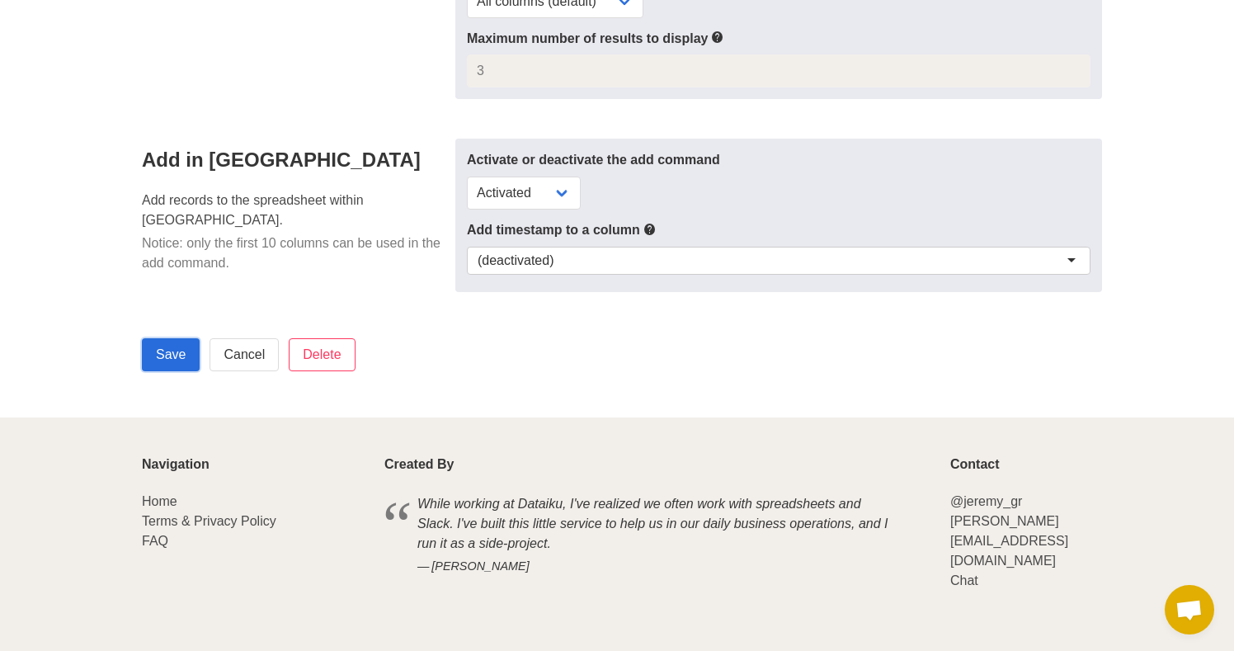
click at [175, 340] on input "Save" at bounding box center [171, 354] width 58 height 33
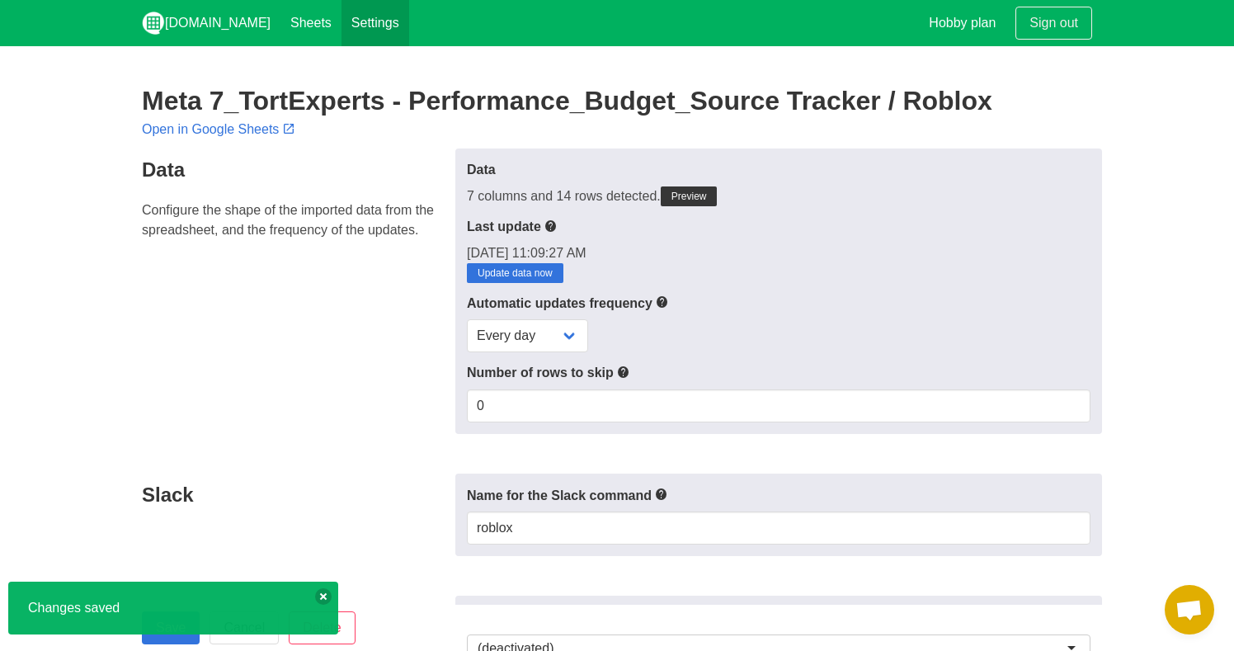
click at [342, 35] on link "Settings" at bounding box center [376, 23] width 68 height 46
